Goal: Check status: Check status

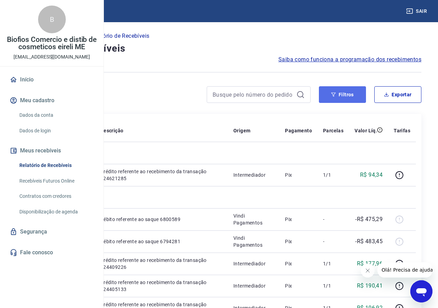
click at [355, 96] on button "Filtros" at bounding box center [342, 94] width 47 height 17
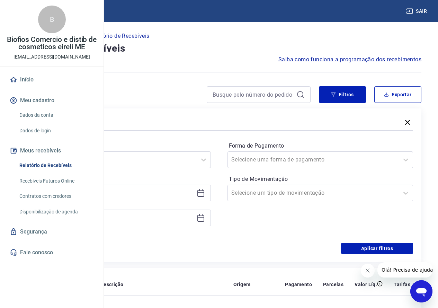
click at [205, 189] on icon at bounding box center [201, 193] width 8 height 8
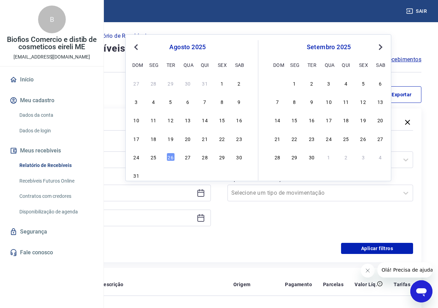
click at [134, 45] on button "Previous Month" at bounding box center [136, 47] width 8 height 8
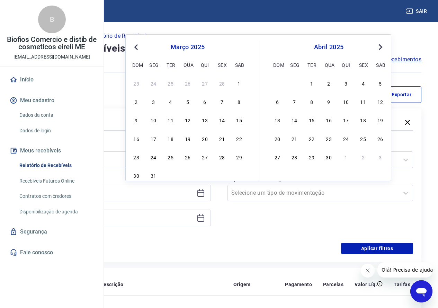
click at [134, 45] on button "Previous Month" at bounding box center [136, 47] width 8 height 8
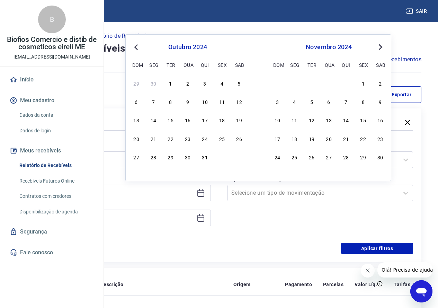
click at [134, 45] on button "Previous Month" at bounding box center [136, 47] width 8 height 8
click at [223, 120] on div "20" at bounding box center [222, 120] width 8 height 8
type input "[DATE]"
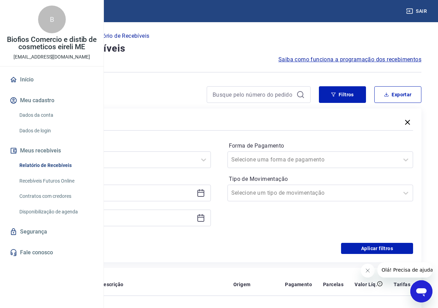
click at [223, 120] on div "Filtros" at bounding box center [219, 123] width 388 height 12
click at [190, 221] on input at bounding box center [112, 217] width 163 height 10
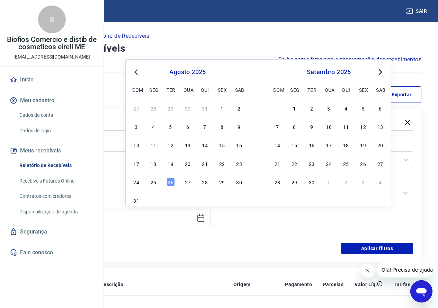
click at [135, 73] on button "Previous Month" at bounding box center [136, 72] width 8 height 8
click at [135, 74] on button "Previous Month" at bounding box center [136, 72] width 8 height 8
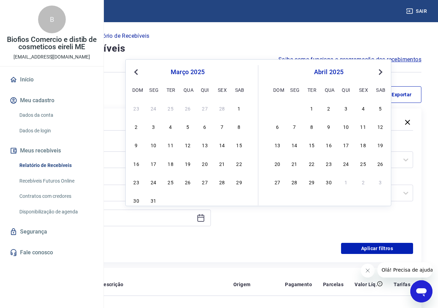
click at [135, 74] on button "Previous Month" at bounding box center [136, 72] width 8 height 8
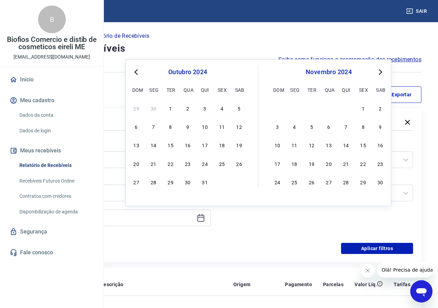
click at [135, 74] on button "Previous Month" at bounding box center [136, 72] width 8 height 8
click at [381, 75] on button "Next Month" at bounding box center [380, 72] width 8 height 8
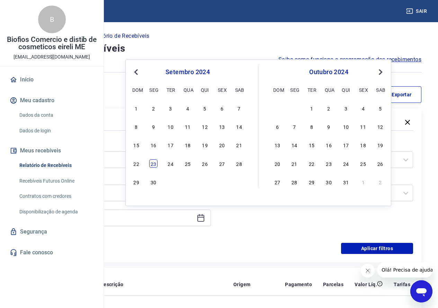
click at [155, 162] on div "23" at bounding box center [153, 163] width 8 height 8
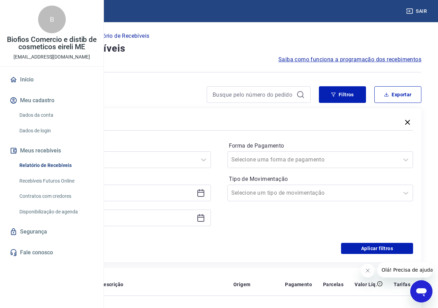
type input "[DATE]"
click at [378, 248] on button "Aplicar filtros" at bounding box center [377, 248] width 72 height 11
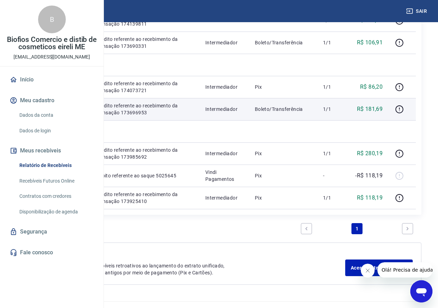
scroll to position [311, 0]
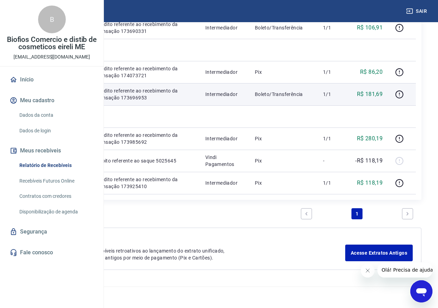
click at [349, 105] on td "1/1" at bounding box center [332, 94] width 31 height 22
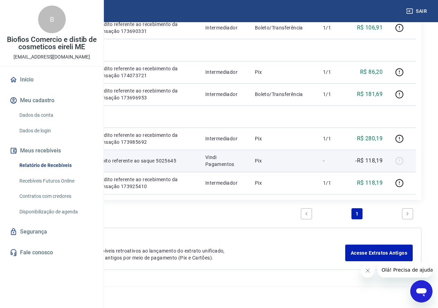
click at [312, 164] on p "Pix" at bounding box center [283, 160] width 57 height 7
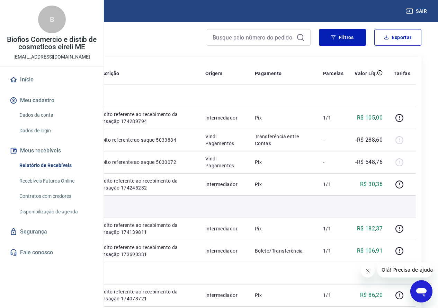
scroll to position [69, 0]
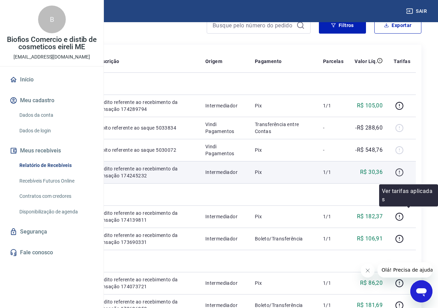
click at [404, 177] on icon "button" at bounding box center [399, 172] width 9 height 9
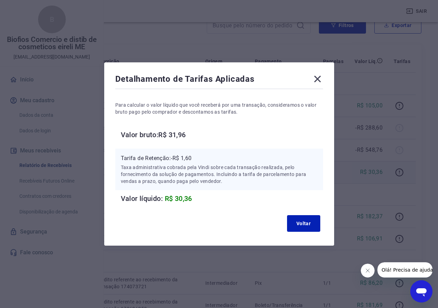
click at [320, 78] on icon at bounding box center [317, 79] width 7 height 7
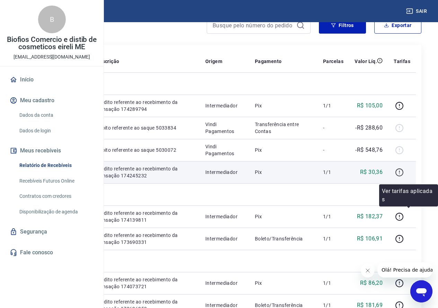
click at [403, 176] on icon "button" at bounding box center [399, 172] width 8 height 8
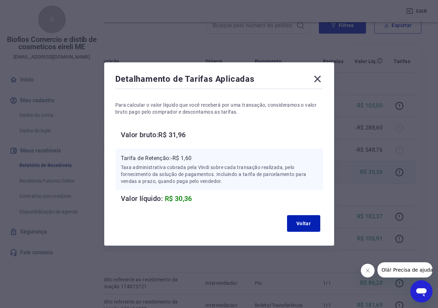
click at [319, 75] on icon at bounding box center [317, 78] width 11 height 11
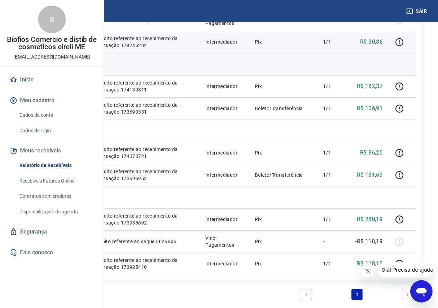
scroll to position [208, 0]
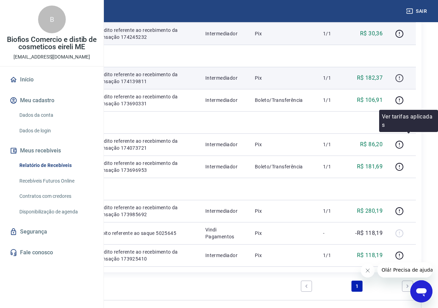
click at [404, 82] on icon "button" at bounding box center [399, 78] width 9 height 9
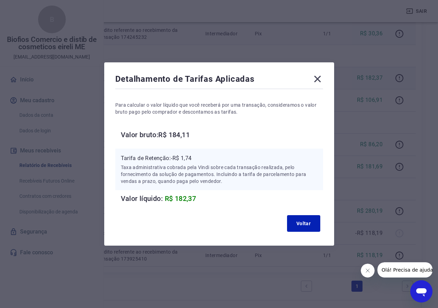
click at [319, 83] on icon at bounding box center [317, 78] width 11 height 11
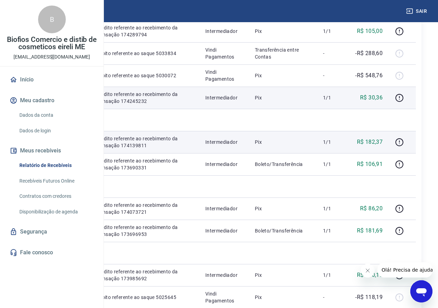
scroll to position [35, 0]
